Goal: Find specific page/section: Find specific page/section

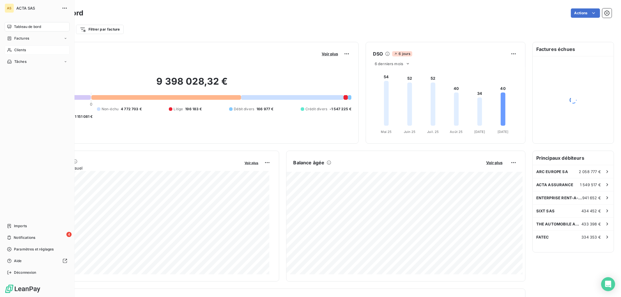
click at [13, 47] on div "Clients" at bounding box center [37, 49] width 65 height 9
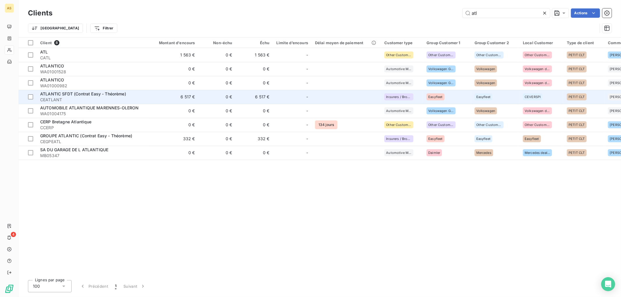
type input "atl"
click at [119, 95] on span "ATLANTIC SFDT (Contrat Easy - Théorème)" at bounding box center [83, 93] width 86 height 5
